Goal: Task Accomplishment & Management: Manage account settings

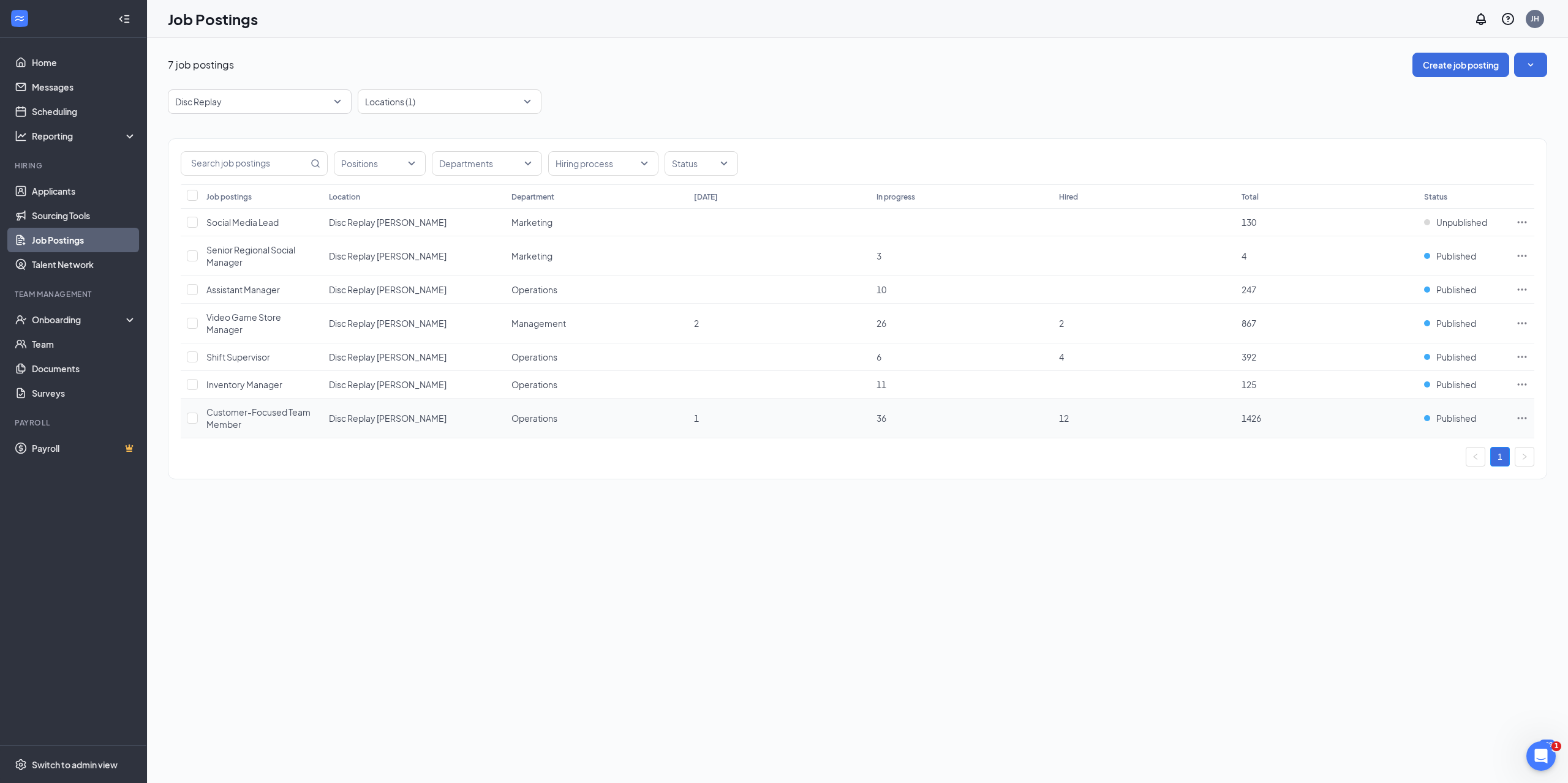
click at [1519, 418] on icon "Ellipses" at bounding box center [1522, 418] width 9 height 2
click at [1445, 438] on span "Edit job posting" at bounding box center [1437, 443] width 164 height 13
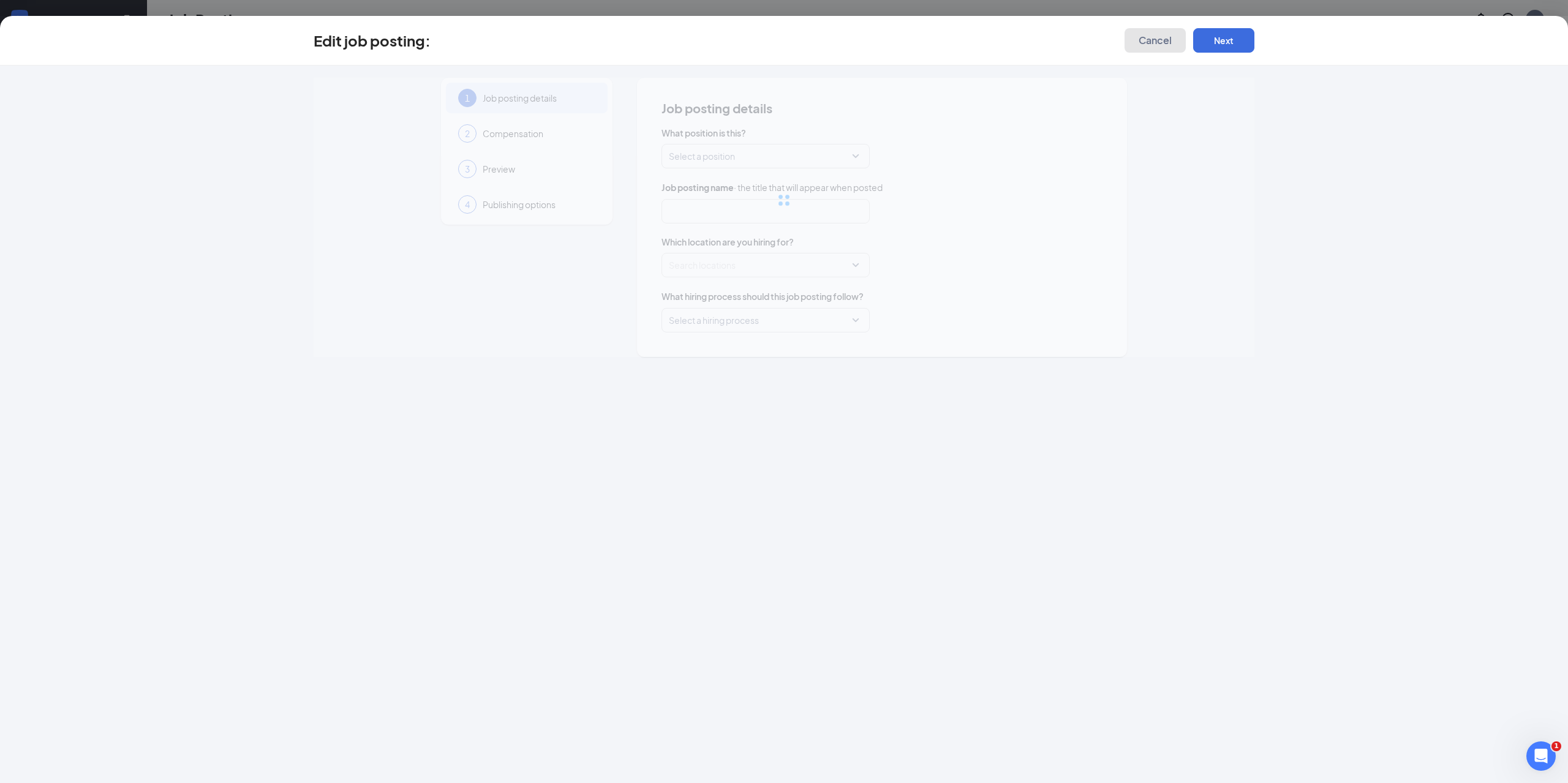
click at [1160, 38] on span "Cancel" at bounding box center [1155, 40] width 33 height 12
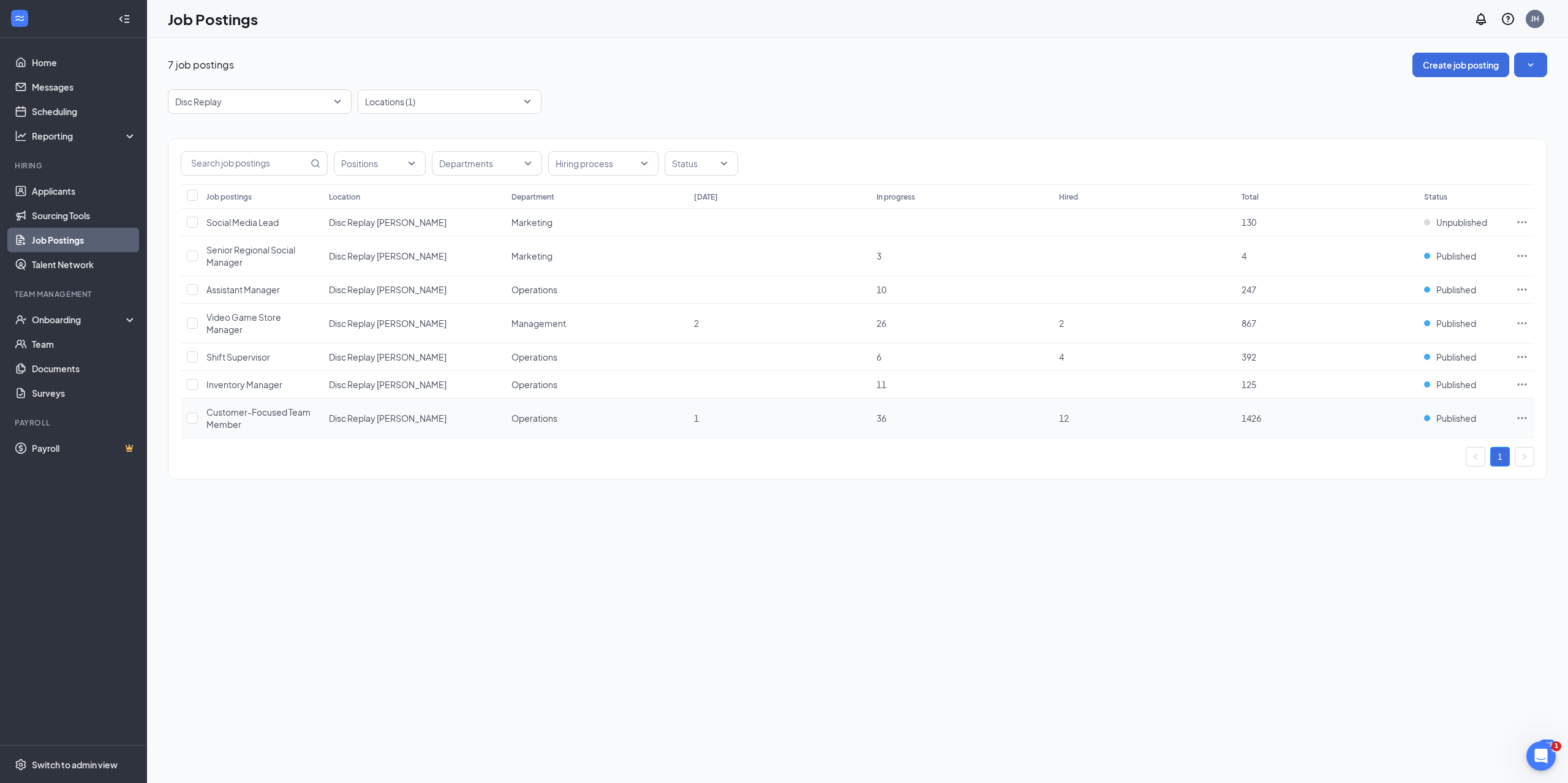
click at [1526, 414] on icon "Ellipses" at bounding box center [1522, 418] width 12 height 12
click at [1404, 550] on span "View applicants" at bounding box center [1386, 551] width 63 height 11
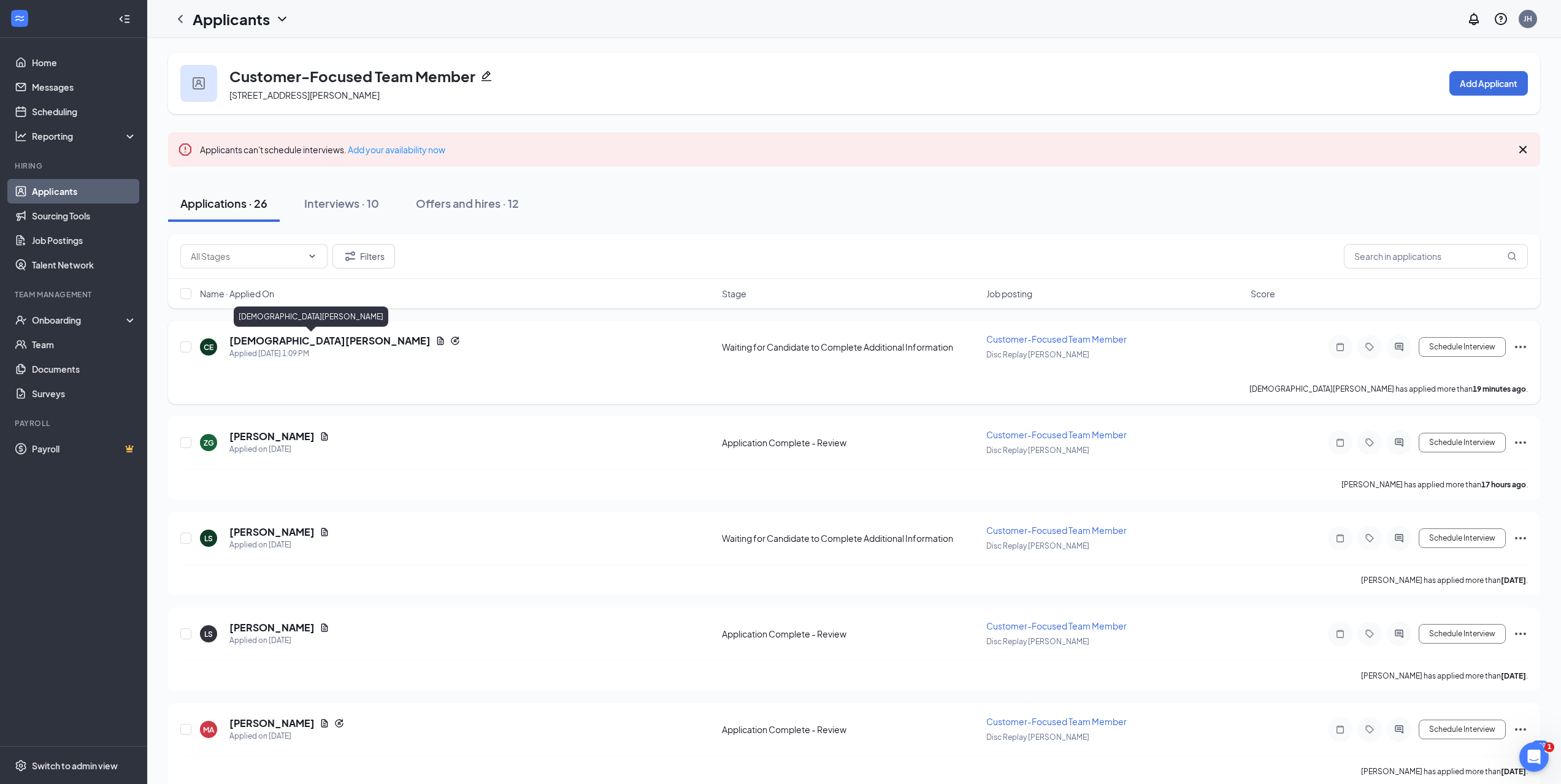
click at [243, 342] on h5 "[DEMOGRAPHIC_DATA][PERSON_NAME]" at bounding box center [330, 341] width 201 height 13
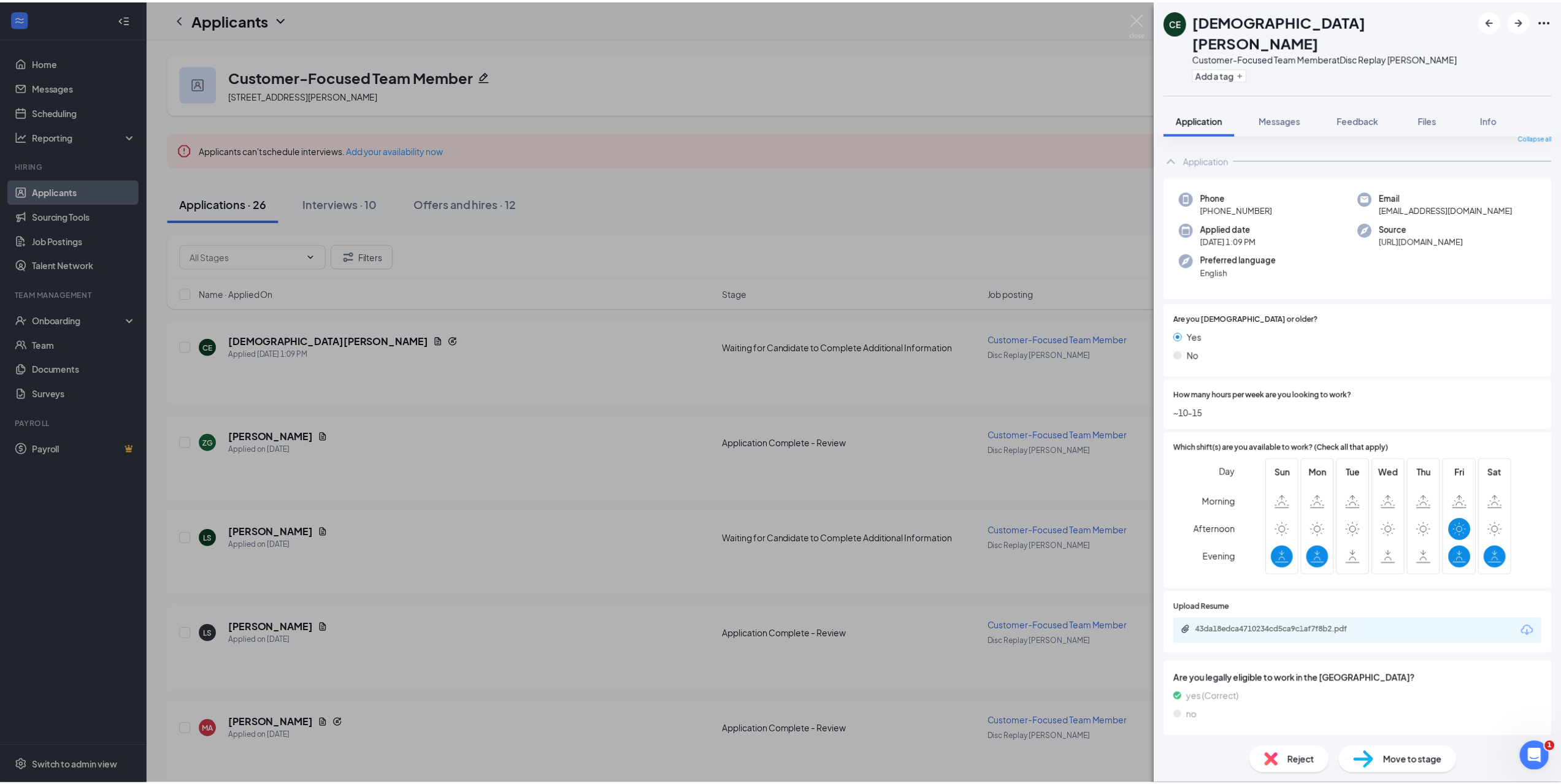
scroll to position [52, 0]
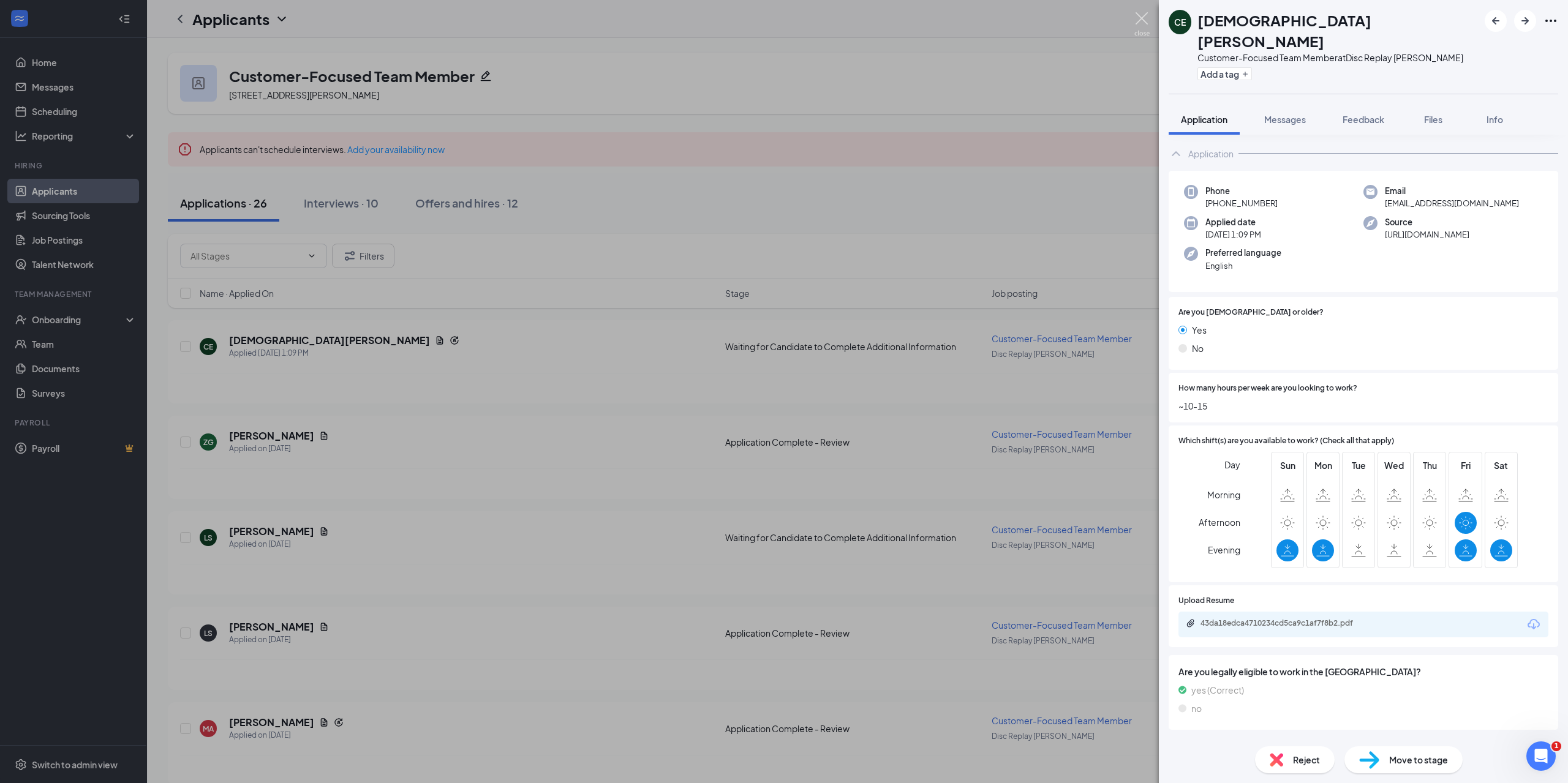
click at [1146, 16] on img at bounding box center [1142, 24] width 15 height 24
